Goal: Information Seeking & Learning: Find specific fact

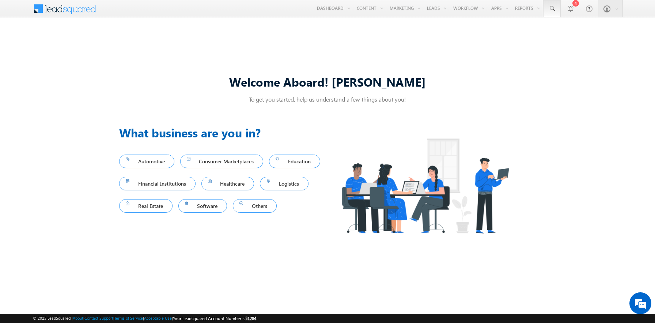
click at [552, 9] on span at bounding box center [551, 8] width 7 height 7
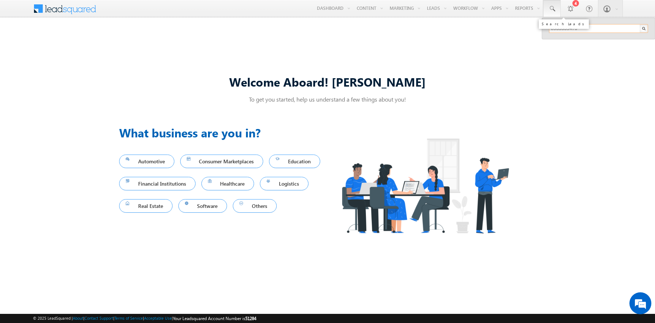
type input "8935559476"
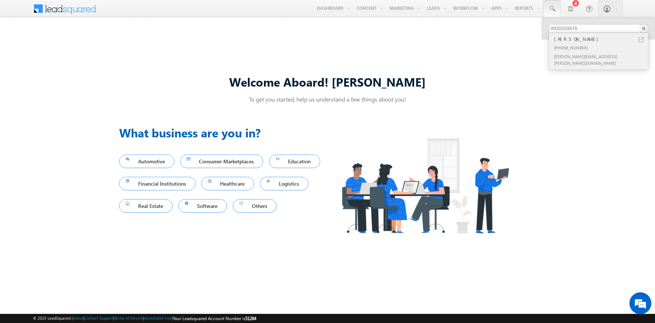
click at [601, 39] on div "[PERSON_NAME]" at bounding box center [601, 39] width 98 height 8
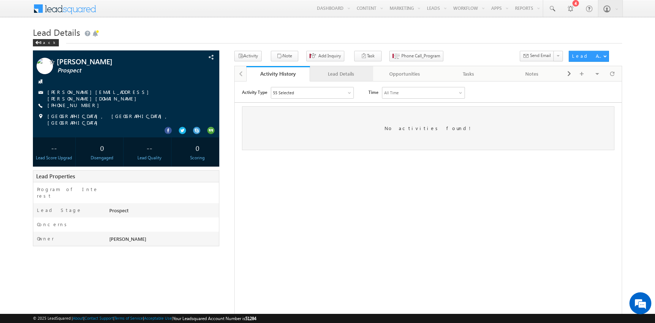
click at [341, 74] on div "Lead Details" at bounding box center [341, 73] width 51 height 9
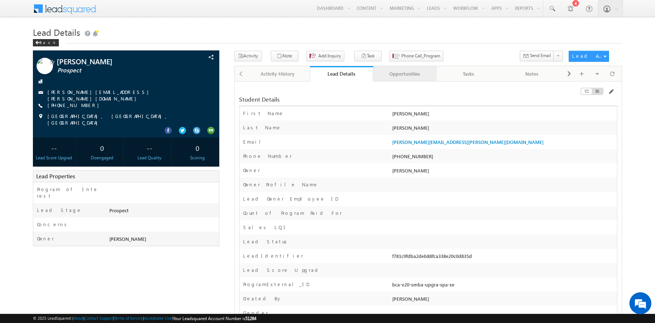
click at [404, 74] on div "Opportunities" at bounding box center [404, 73] width 51 height 9
